Goal: Task Accomplishment & Management: Manage account settings

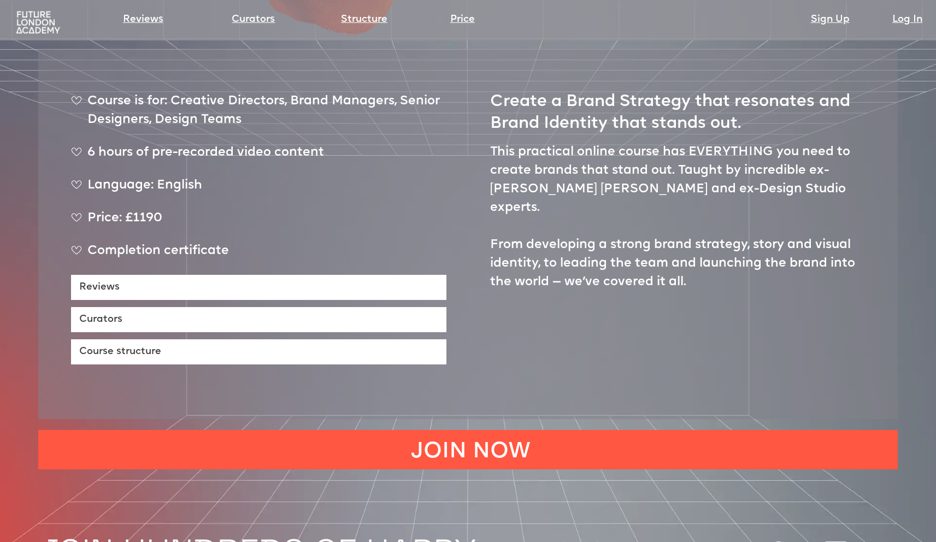
scroll to position [556, 0]
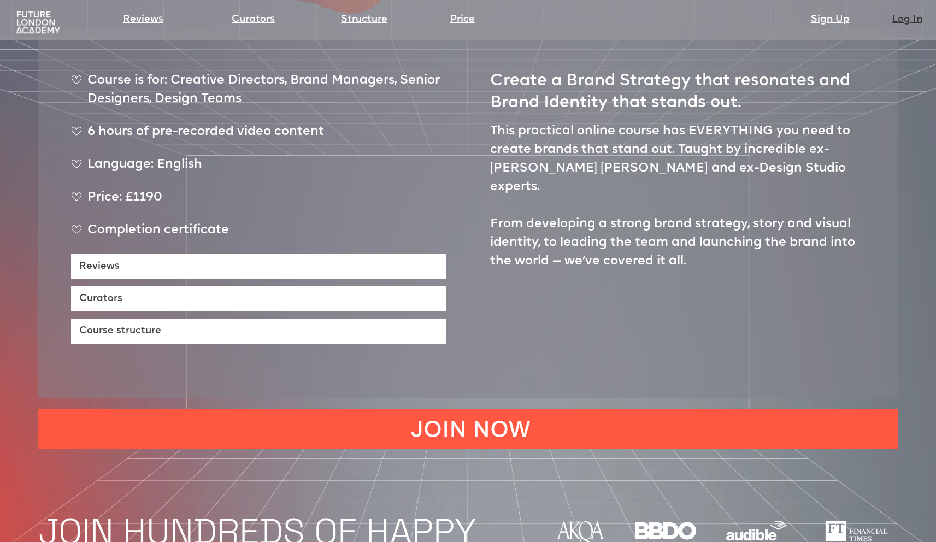
click at [903, 16] on link "Log In" at bounding box center [907, 19] width 30 height 15
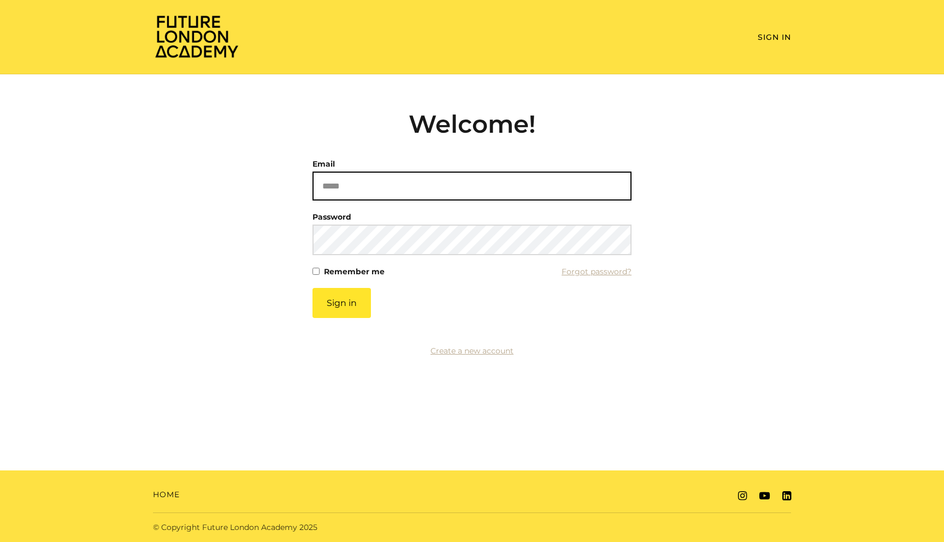
click at [479, 172] on input "Email" at bounding box center [472, 186] width 319 height 29
type input "**********"
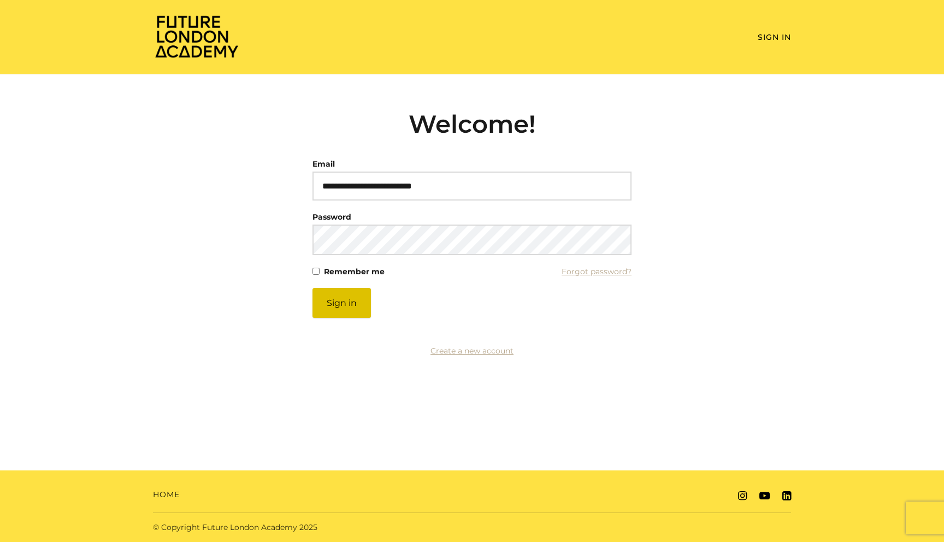
click at [332, 305] on button "Sign in" at bounding box center [342, 303] width 58 height 30
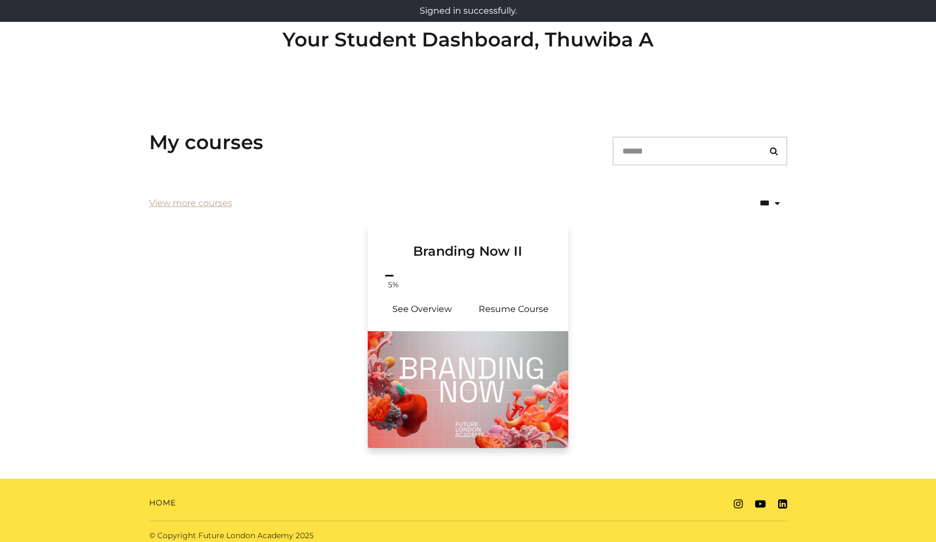
scroll to position [89, 0]
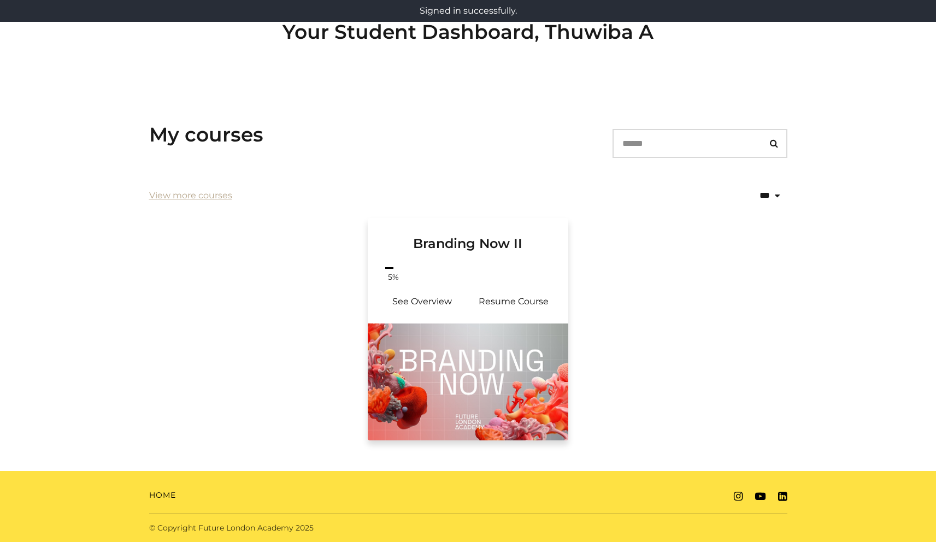
click at [466, 259] on link "Branding Now II" at bounding box center [468, 241] width 201 height 47
